Goal: Information Seeking & Learning: Stay updated

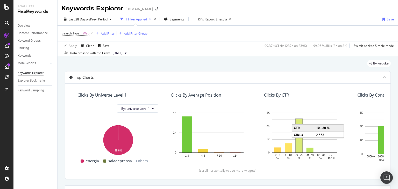
scroll to position [173, 0]
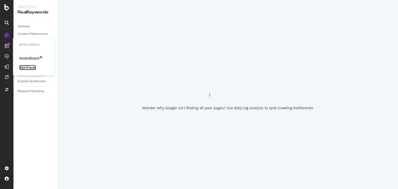
click at [29, 70] on div "AlertPanel" at bounding box center [27, 67] width 17 height 5
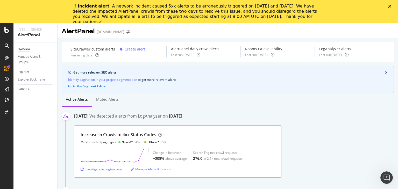
click at [117, 170] on div "Investigate in LogAnalyzer" at bounding box center [102, 169] width 42 height 4
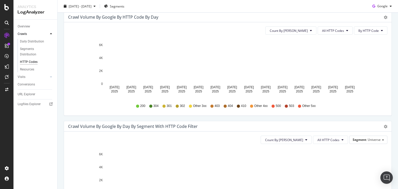
scroll to position [167, 0]
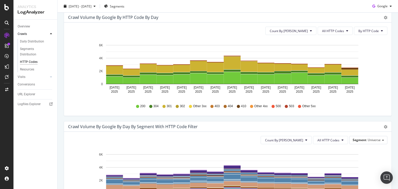
click at [237, 107] on icon at bounding box center [238, 106] width 3 height 3
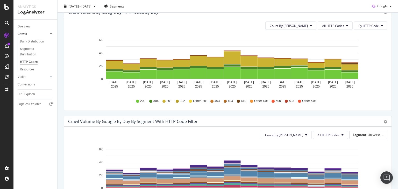
scroll to position [171, 0]
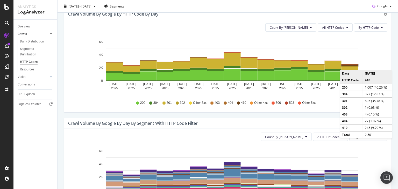
click at [345, 64] on rect "A chart." at bounding box center [349, 65] width 17 height 2
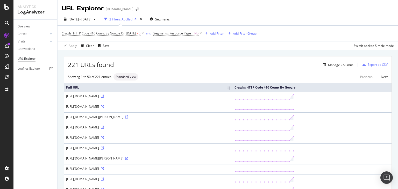
click at [261, 13] on div "2025 Sep. 13th - Sep. 27th 2 Filters Applied Segments Crawls: HTTP Code 410 Cou…" at bounding box center [228, 31] width 340 height 37
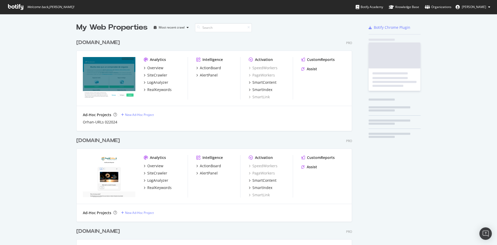
scroll to position [519, 276]
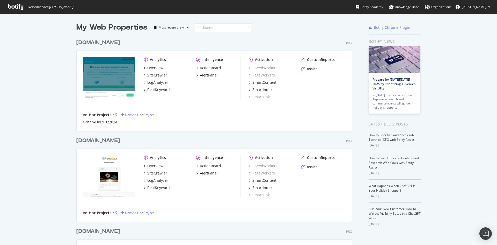
click at [106, 43] on div "[DOMAIN_NAME]" at bounding box center [98, 43] width 44 height 8
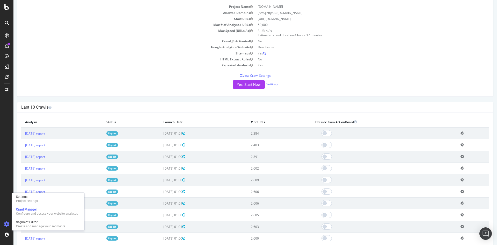
scroll to position [56, 0]
